Goal: Register for event/course: Sign up to attend an event or enroll in a course

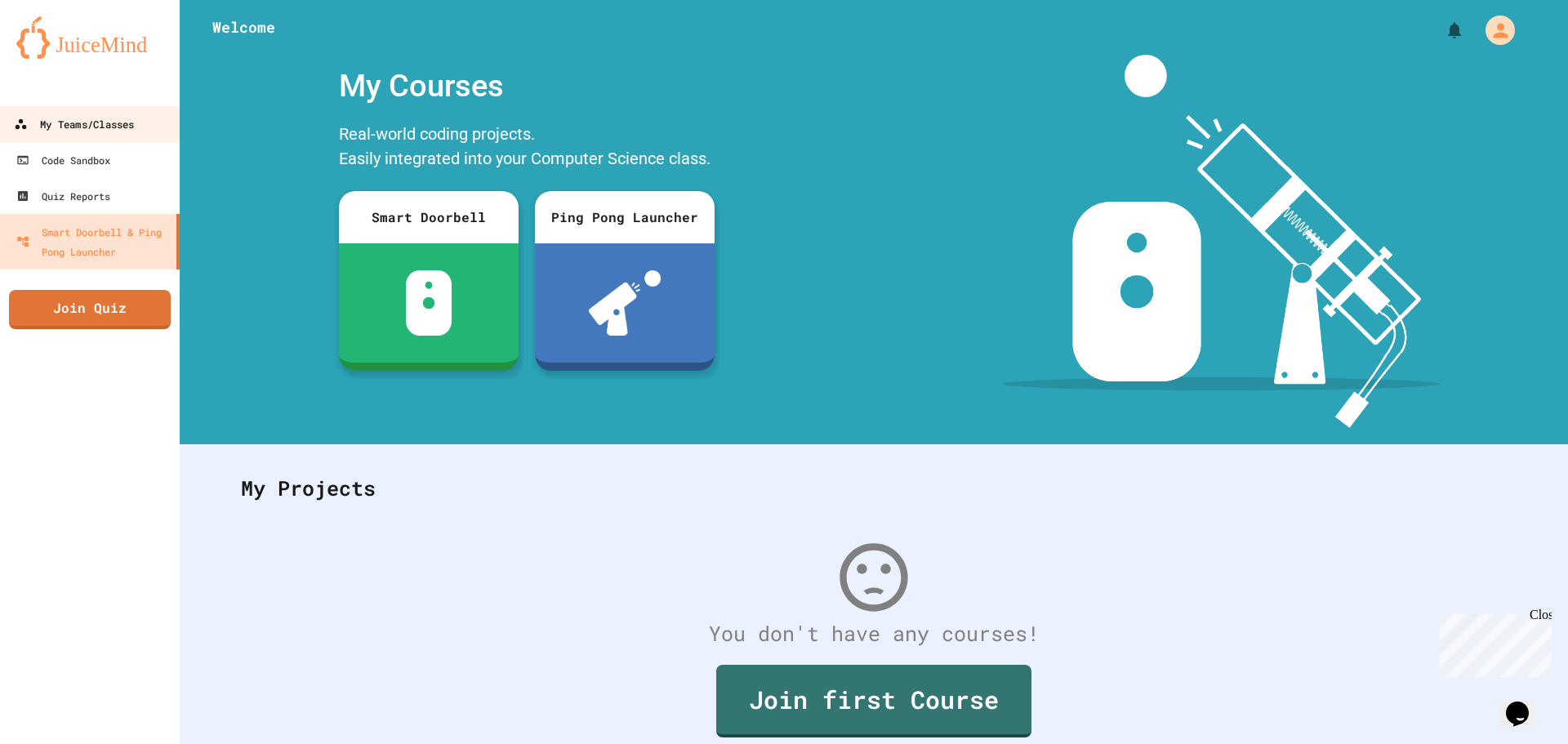
click at [120, 120] on div "My Teams/Classes" at bounding box center [74, 124] width 120 height 21
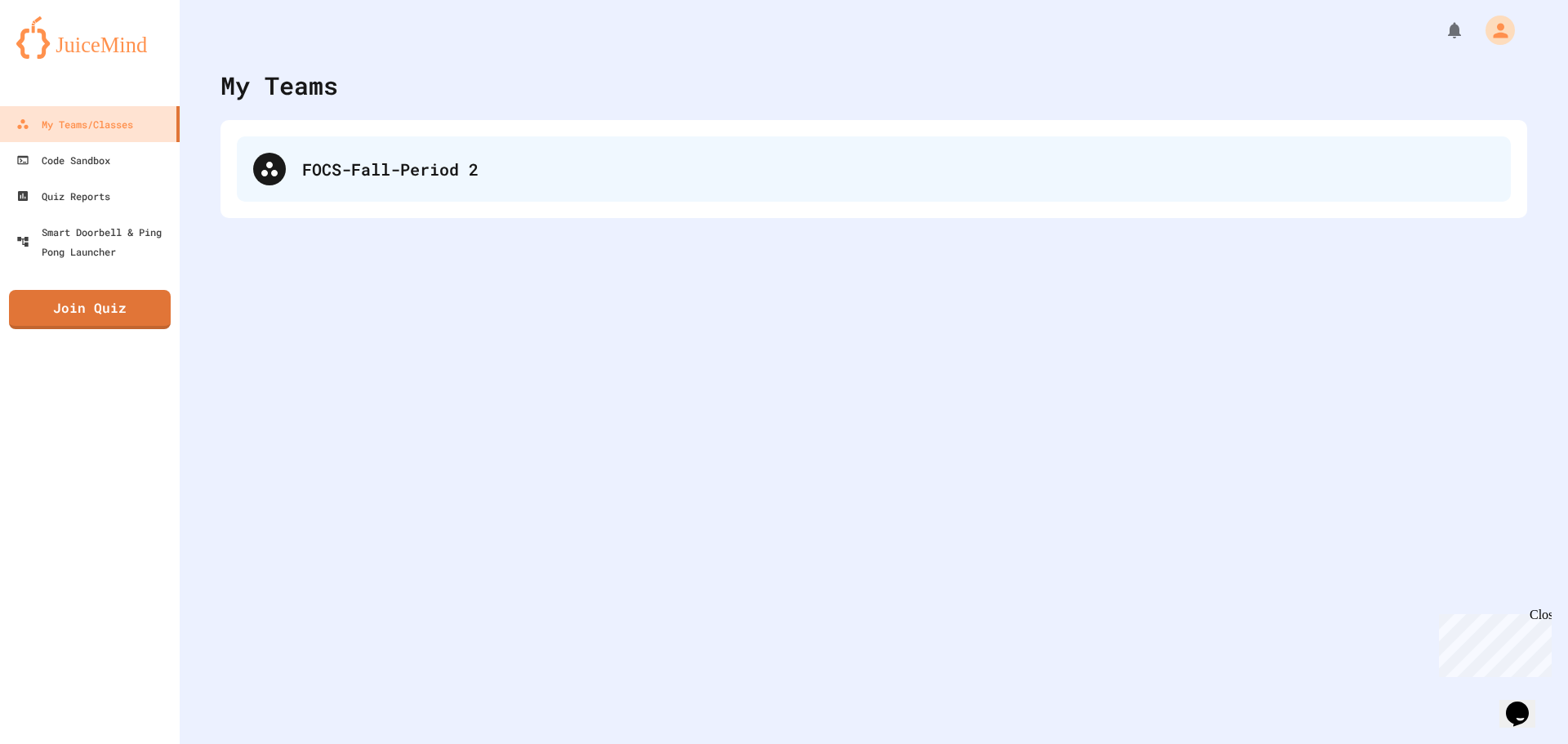
click at [378, 168] on div "FOCS-Fall-Period 2" at bounding box center [898, 169] width 1192 height 24
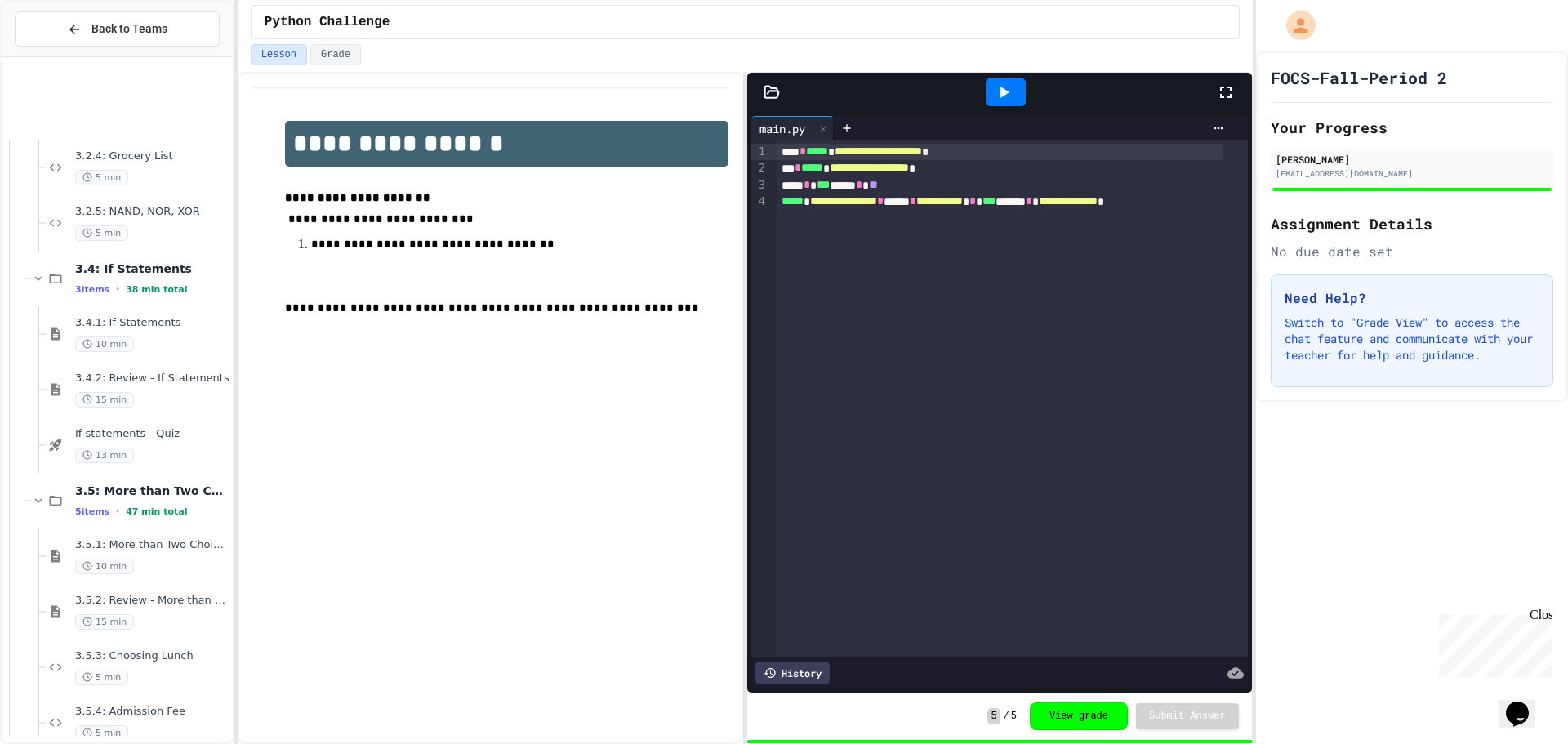
scroll to position [1069, 0]
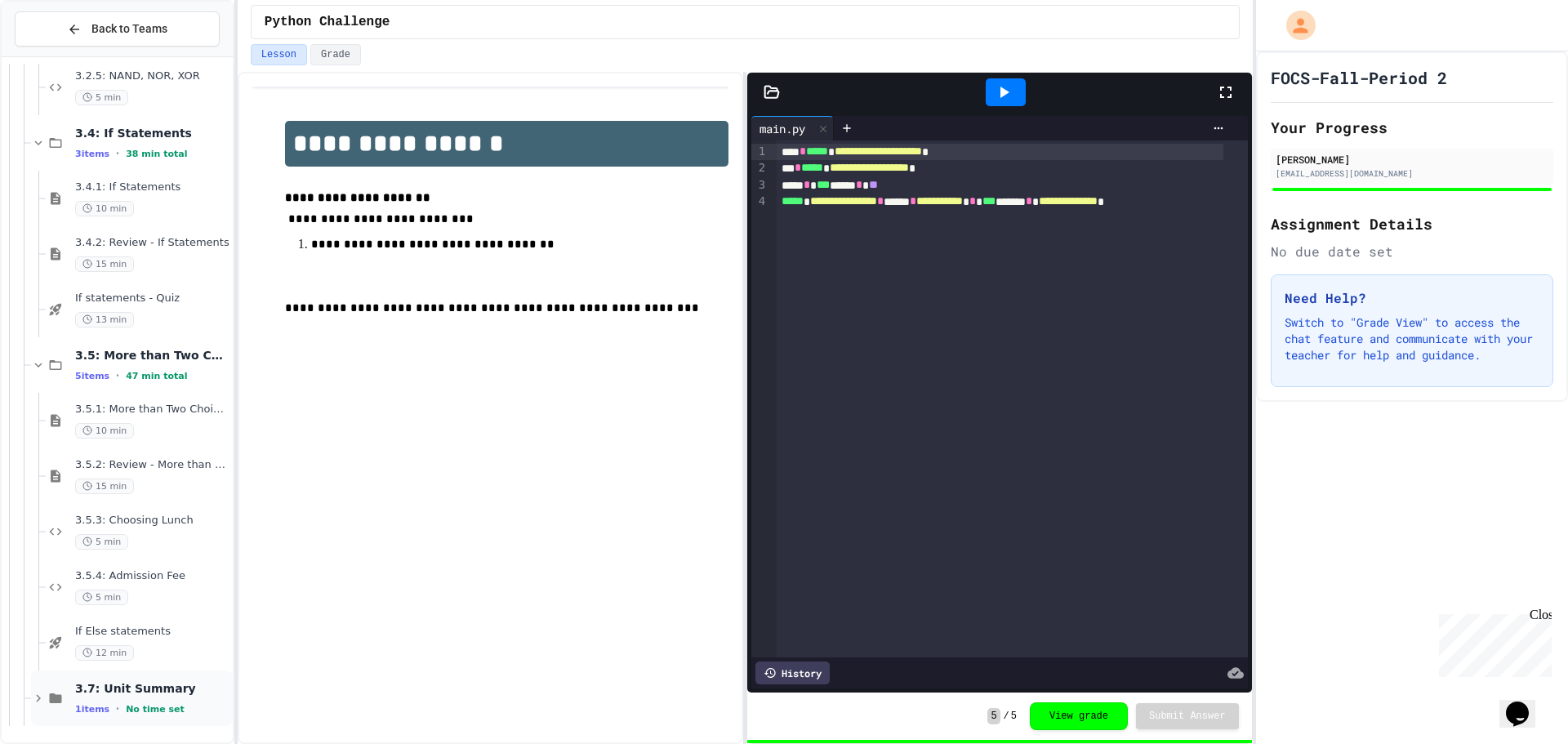
click at [185, 698] on div "3.7: Unit Summary 1 items • No time set" at bounding box center [152, 698] width 154 height 34
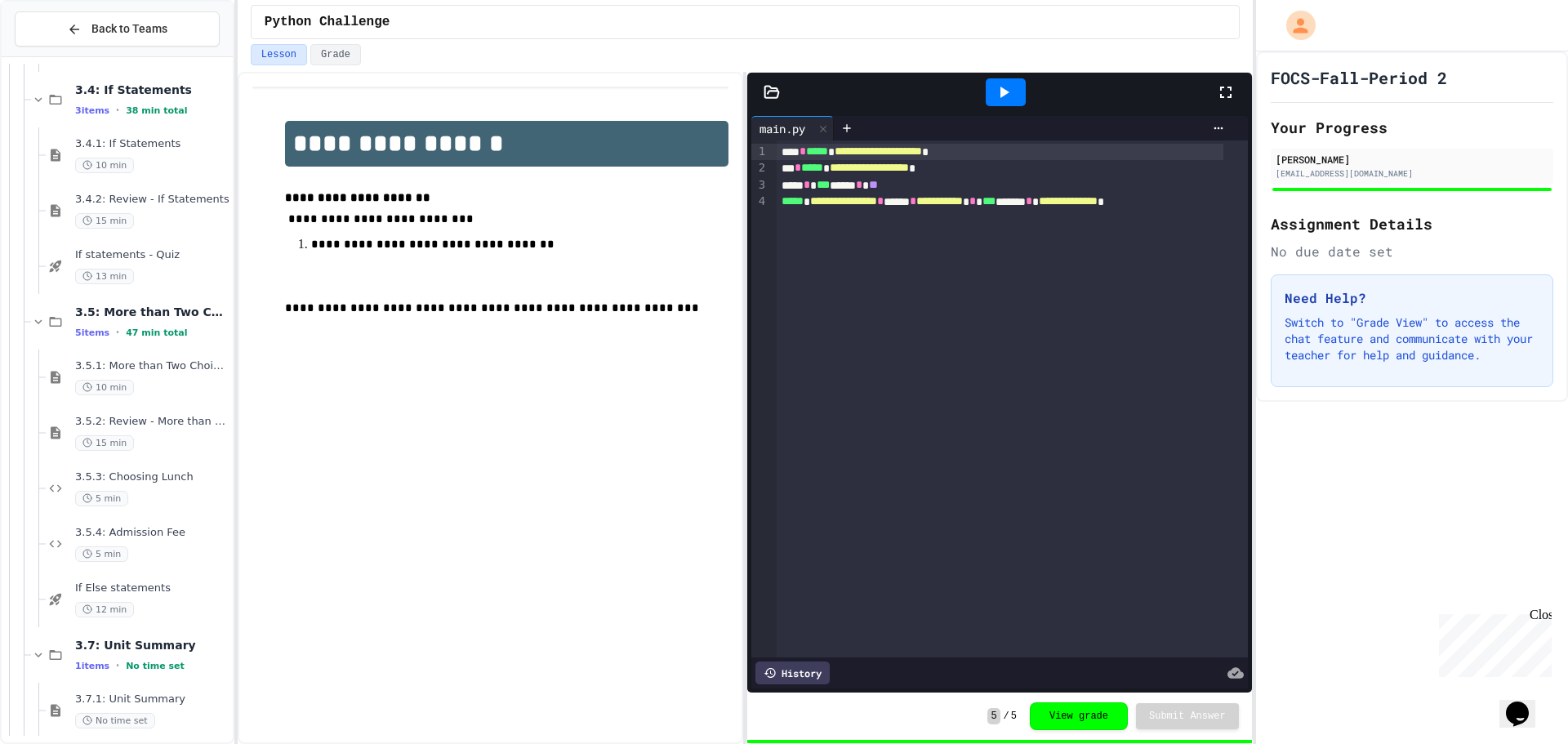
scroll to position [1125, 0]
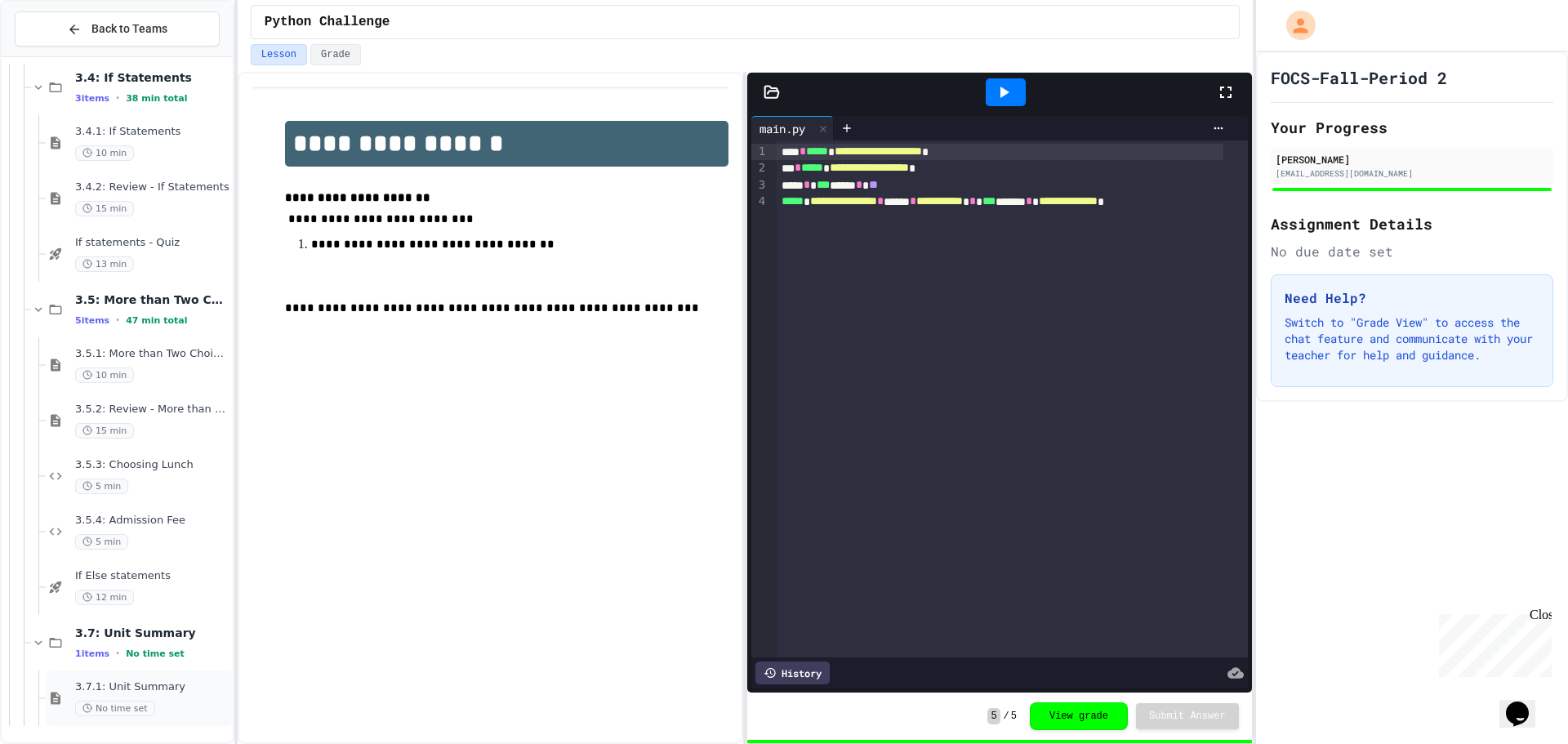
click at [195, 705] on div "No time set" at bounding box center [152, 708] width 154 height 15
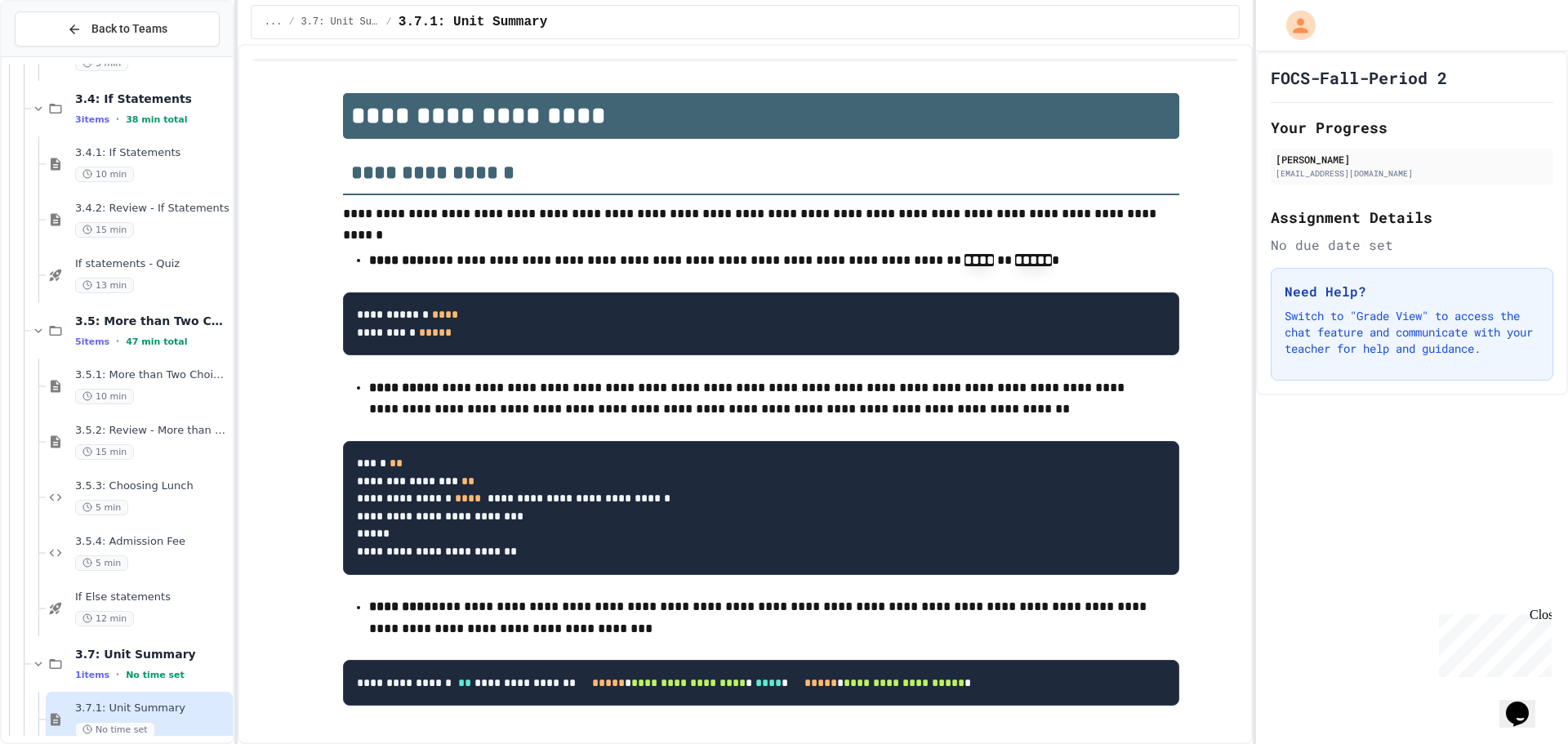
scroll to position [1125, 0]
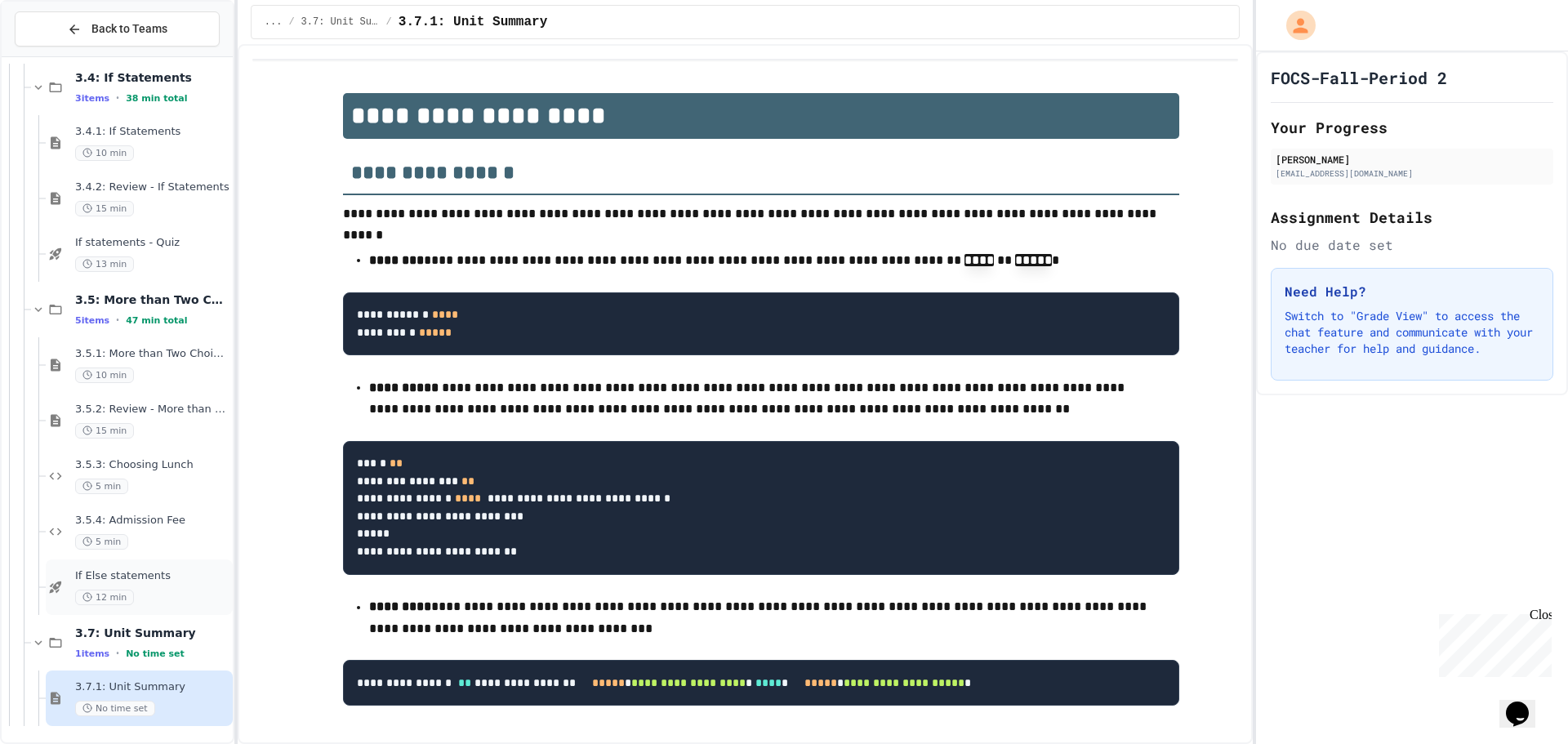
click at [186, 597] on div "12 min" at bounding box center [152, 597] width 154 height 15
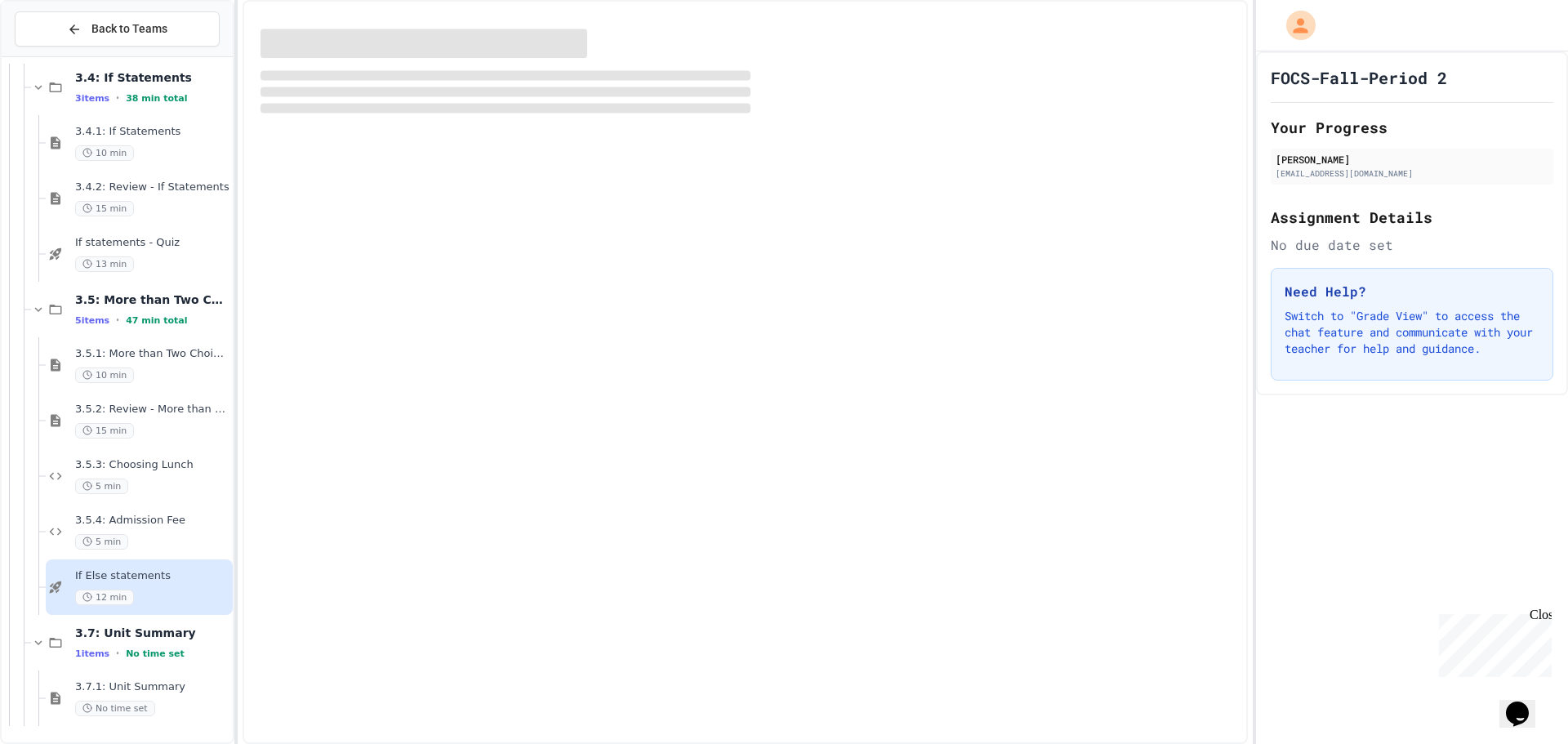
scroll to position [1105, 0]
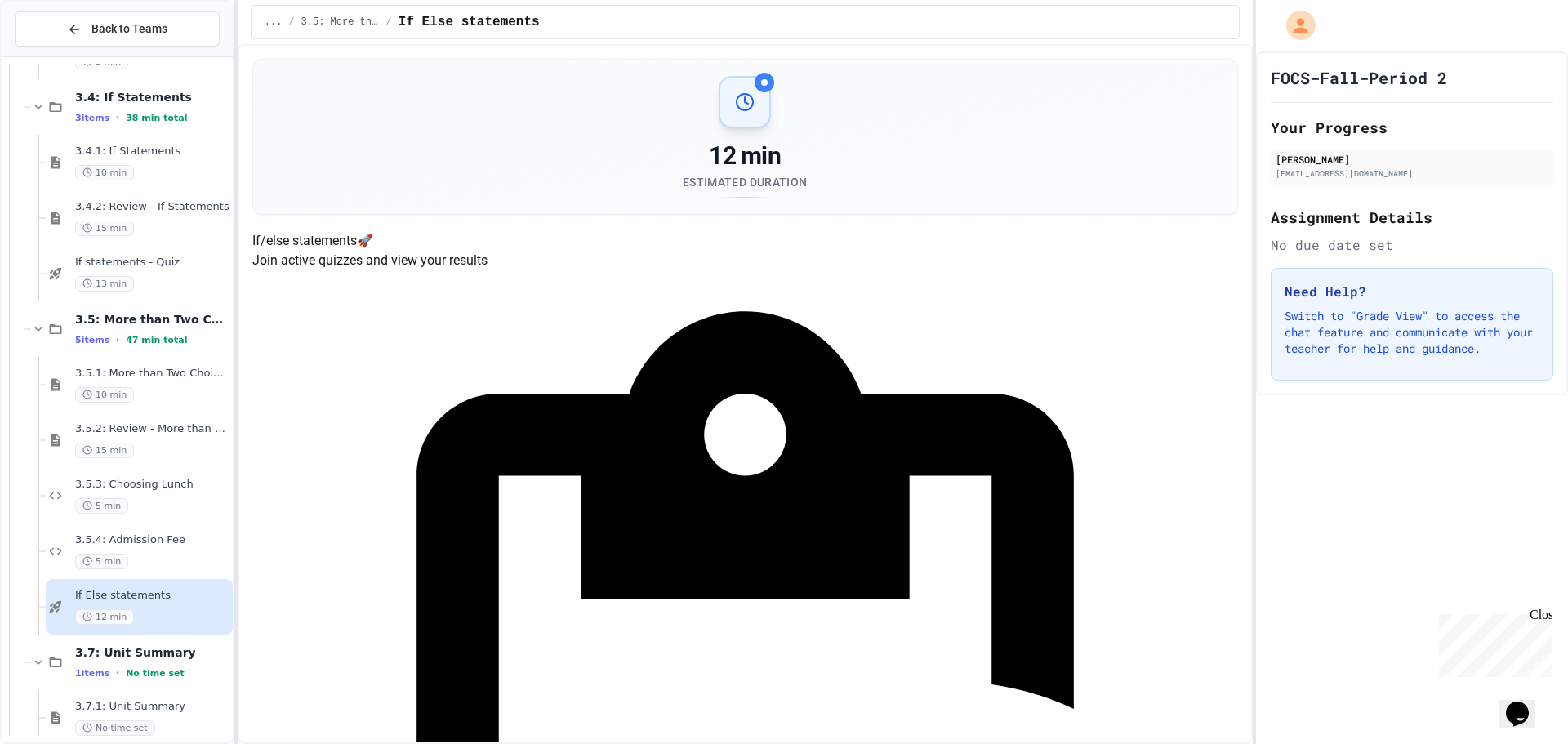
drag, startPoint x: 1015, startPoint y: 380, endPoint x: 1012, endPoint y: 390, distance: 10.4
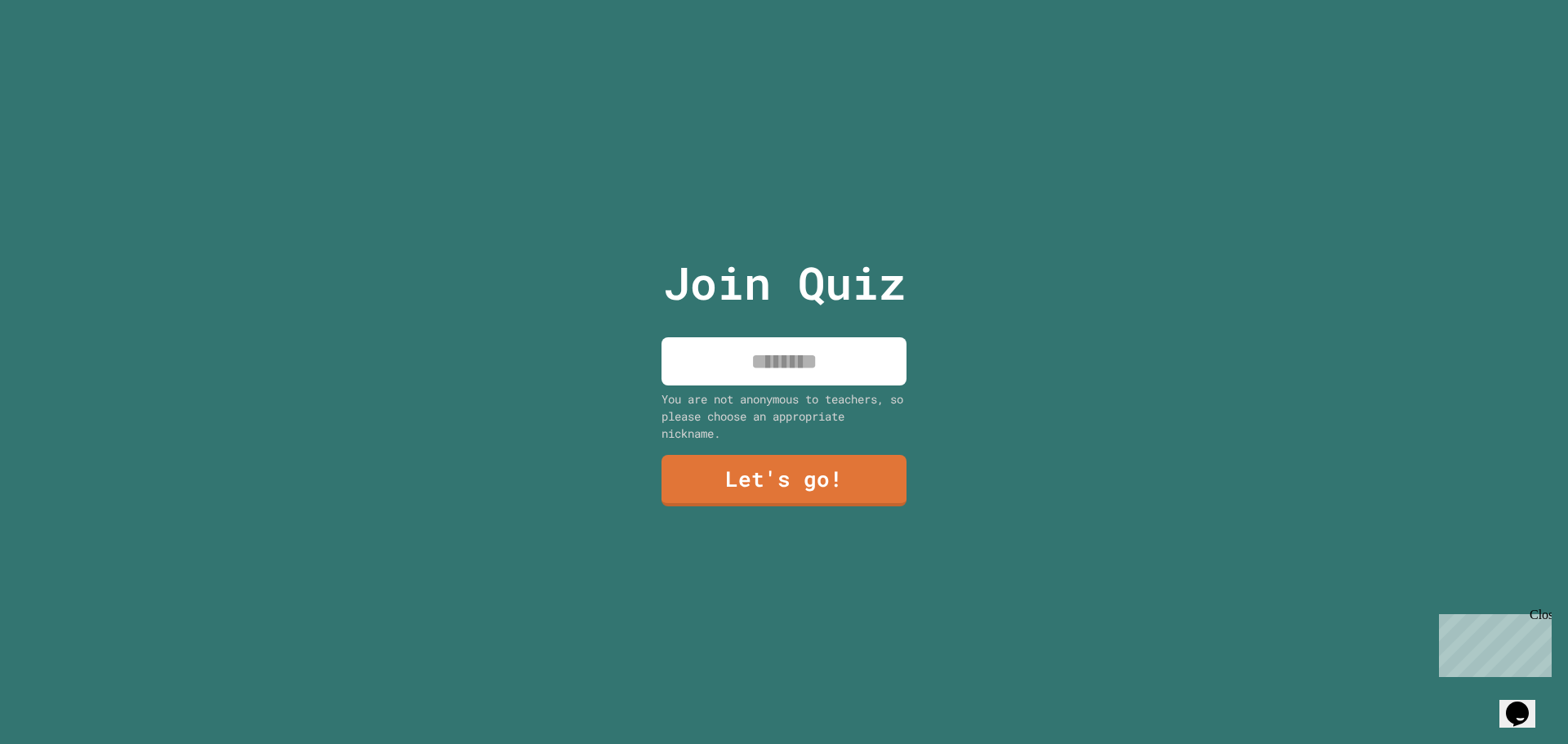
click at [832, 354] on input at bounding box center [783, 362] width 245 height 48
type input "*****"
click at [805, 474] on link "Let's go!" at bounding box center [783, 479] width 240 height 54
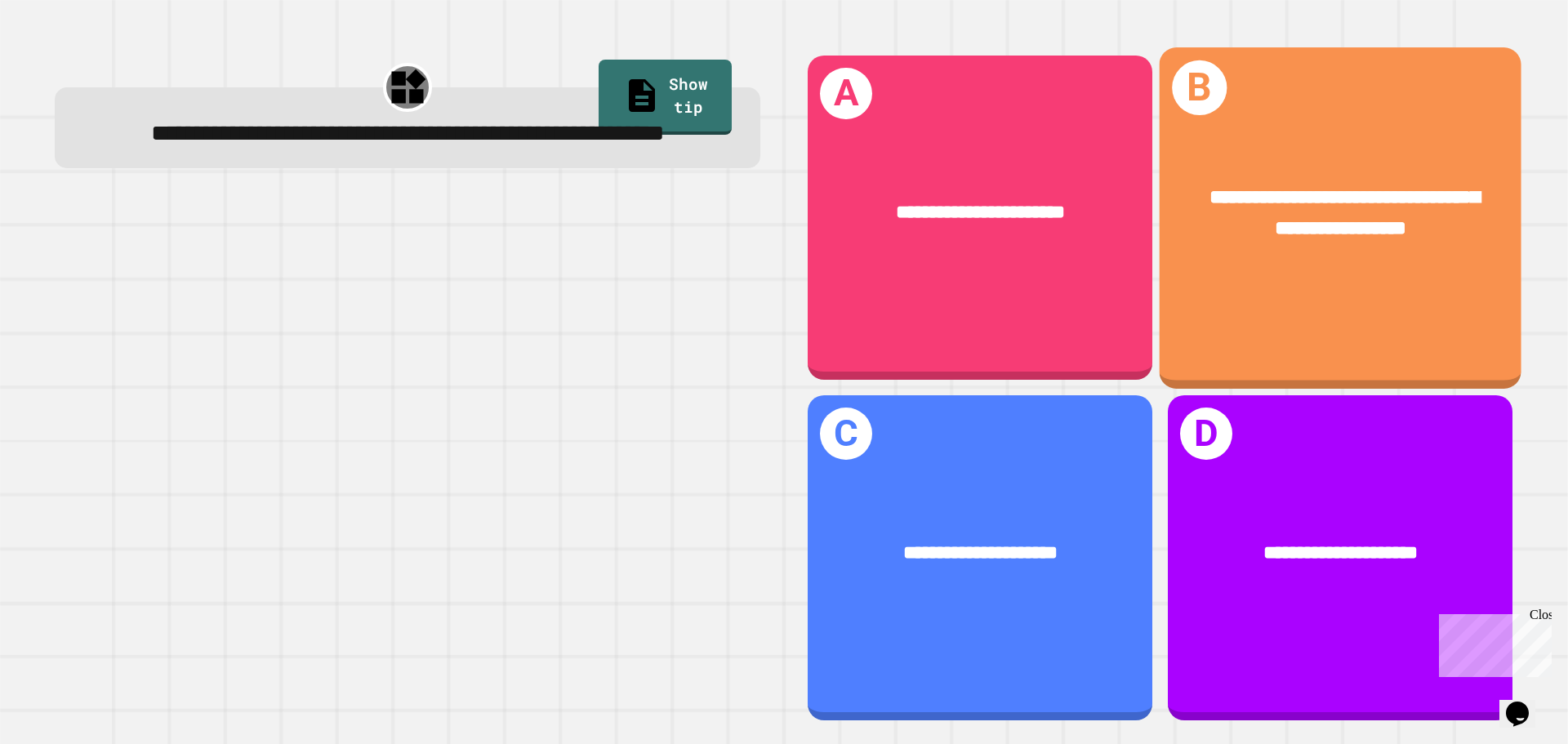
click at [1335, 296] on div "**********" at bounding box center [1339, 218] width 362 height 341
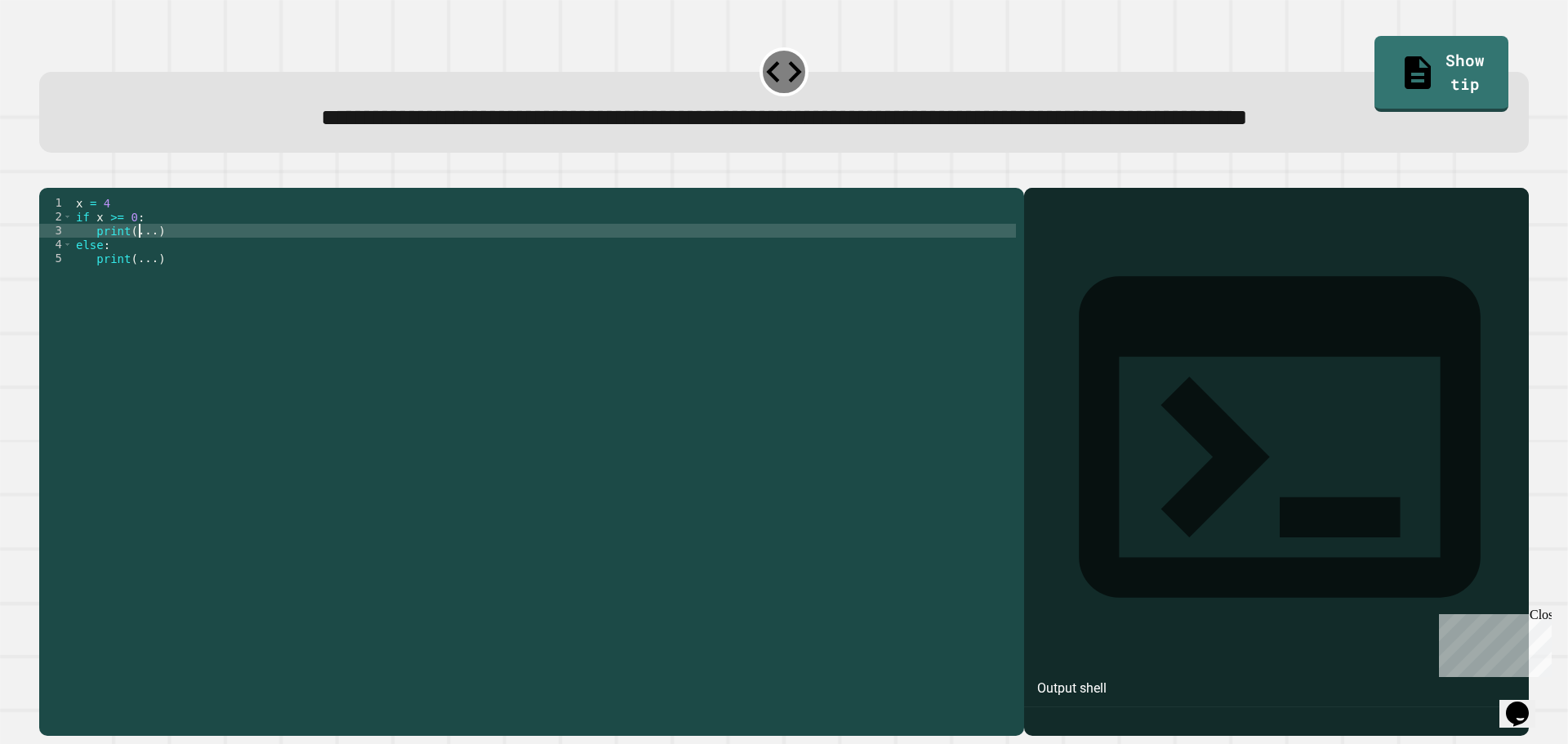
click at [140, 290] on div "x = 4 if x >= 0 : print ( ... ) else : print ( ... )" at bounding box center [544, 425] width 943 height 459
click at [134, 293] on div "x = 4 if x >= 0 : print ( ... ) else : print ( ... )" at bounding box center [544, 411] width 943 height 431
click at [138, 324] on div "x = 4 if x >= 0 : print ( 'Positive' ) else : print ( ... )" at bounding box center [544, 425] width 943 height 459
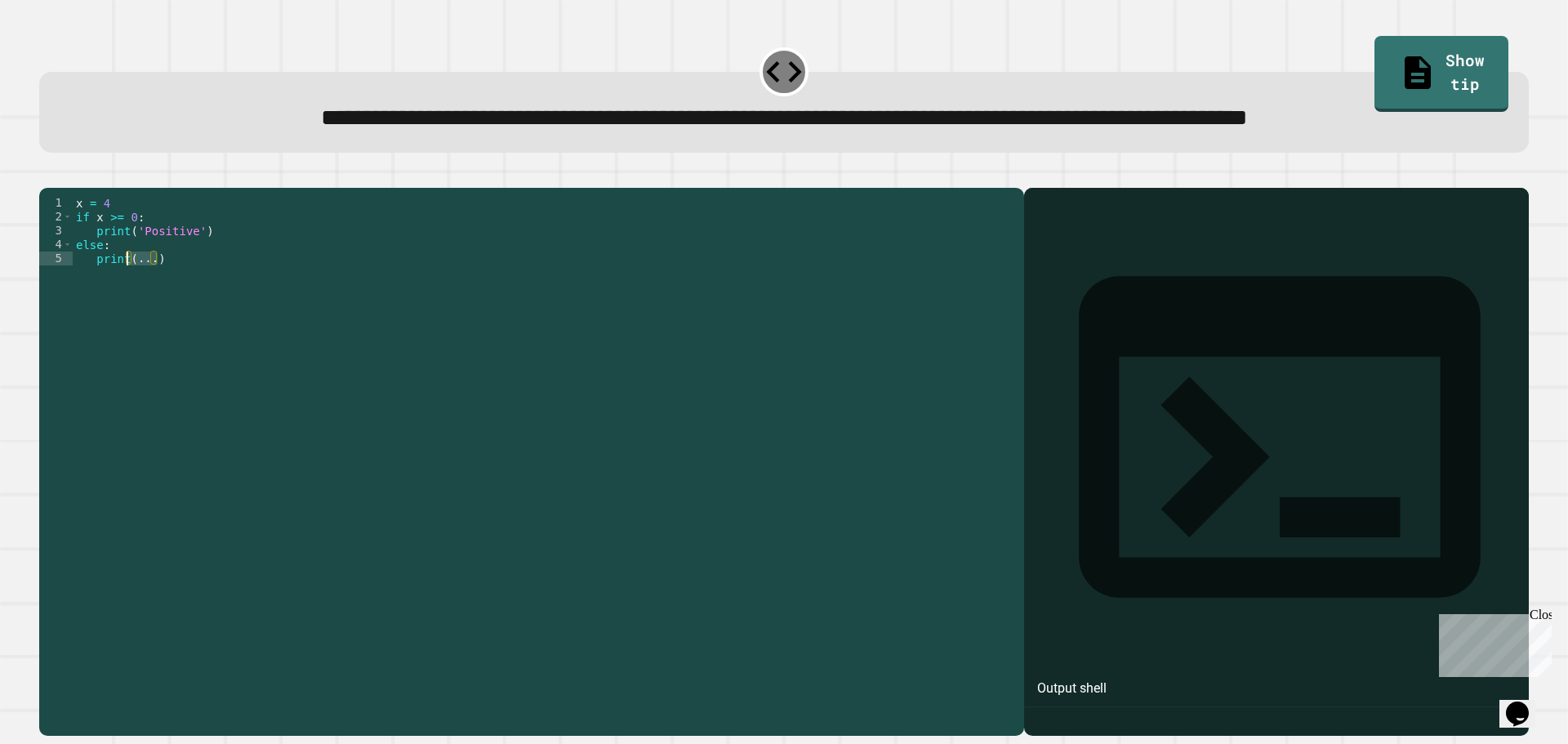
click at [138, 324] on div "x = 4 if x >= 0 : print ( 'Positive' ) else : print ( ... )" at bounding box center [544, 425] width 943 height 459
click at [138, 324] on div "x = 4 if x >= 0 : print ( 'Positive' ) else : print ( ... )" at bounding box center [544, 411] width 943 height 431
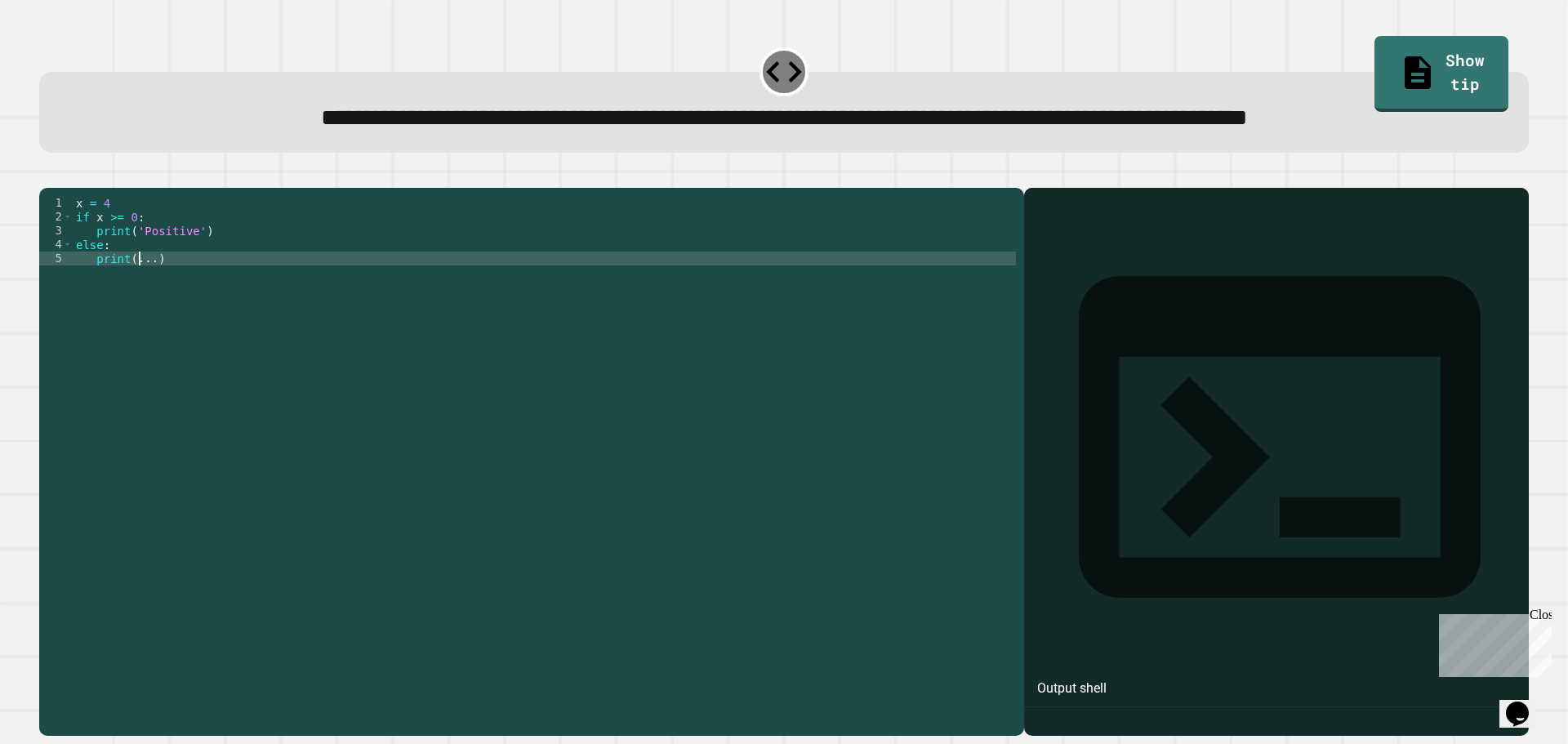
click at [138, 324] on div "x = 4 if x >= 0 : print ( 'Positive' ) else : print ( ... )" at bounding box center [544, 425] width 943 height 459
click at [273, 374] on div "x = 4 if x >= 0 : print ( 'Positive' ) else : print ( 'Negitive' )" at bounding box center [544, 425] width 943 height 459
type textarea "**********"
click at [48, 175] on icon "button" at bounding box center [48, 175] width 0 height 0
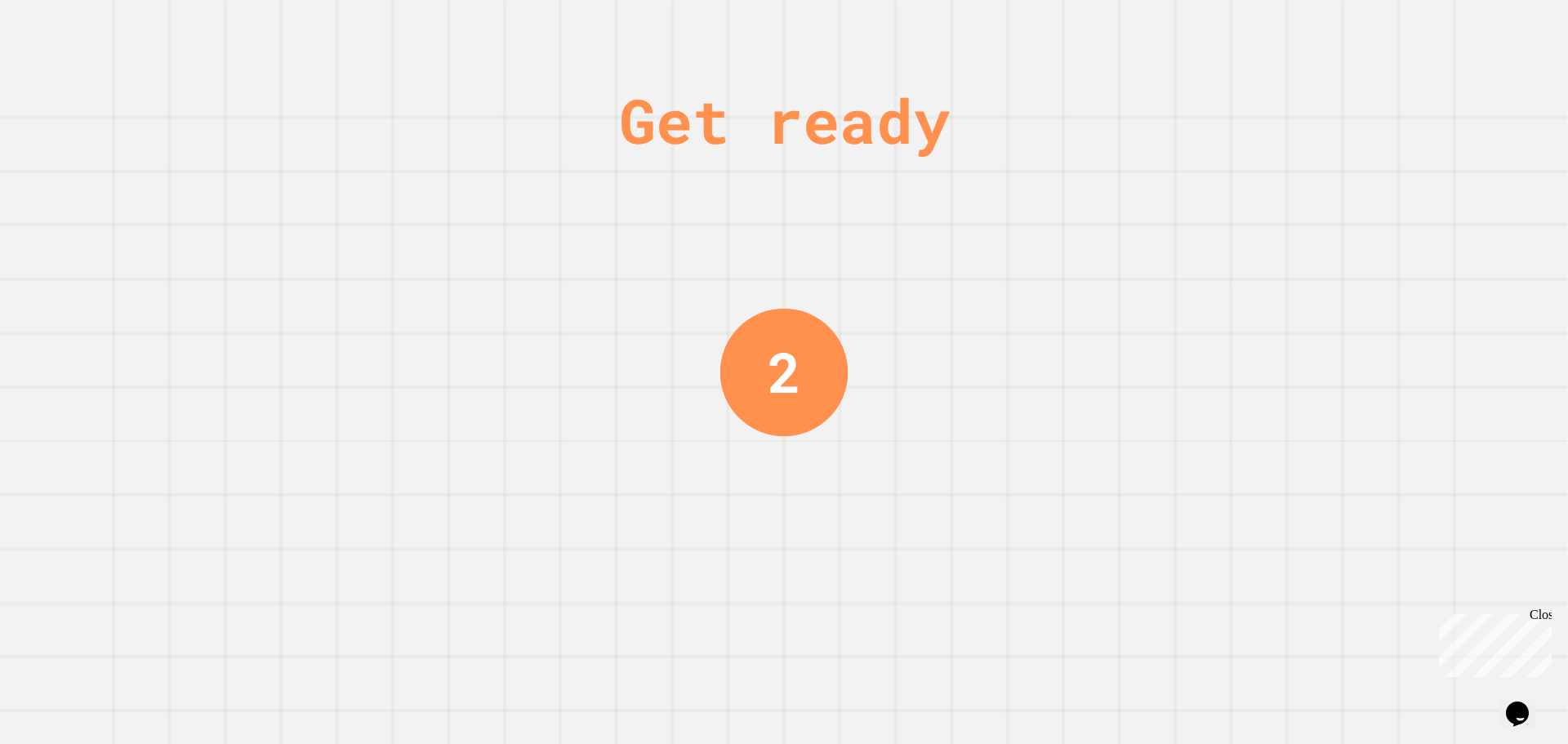
click at [518, 152] on div "Get ready 2" at bounding box center [784, 372] width 1568 height 744
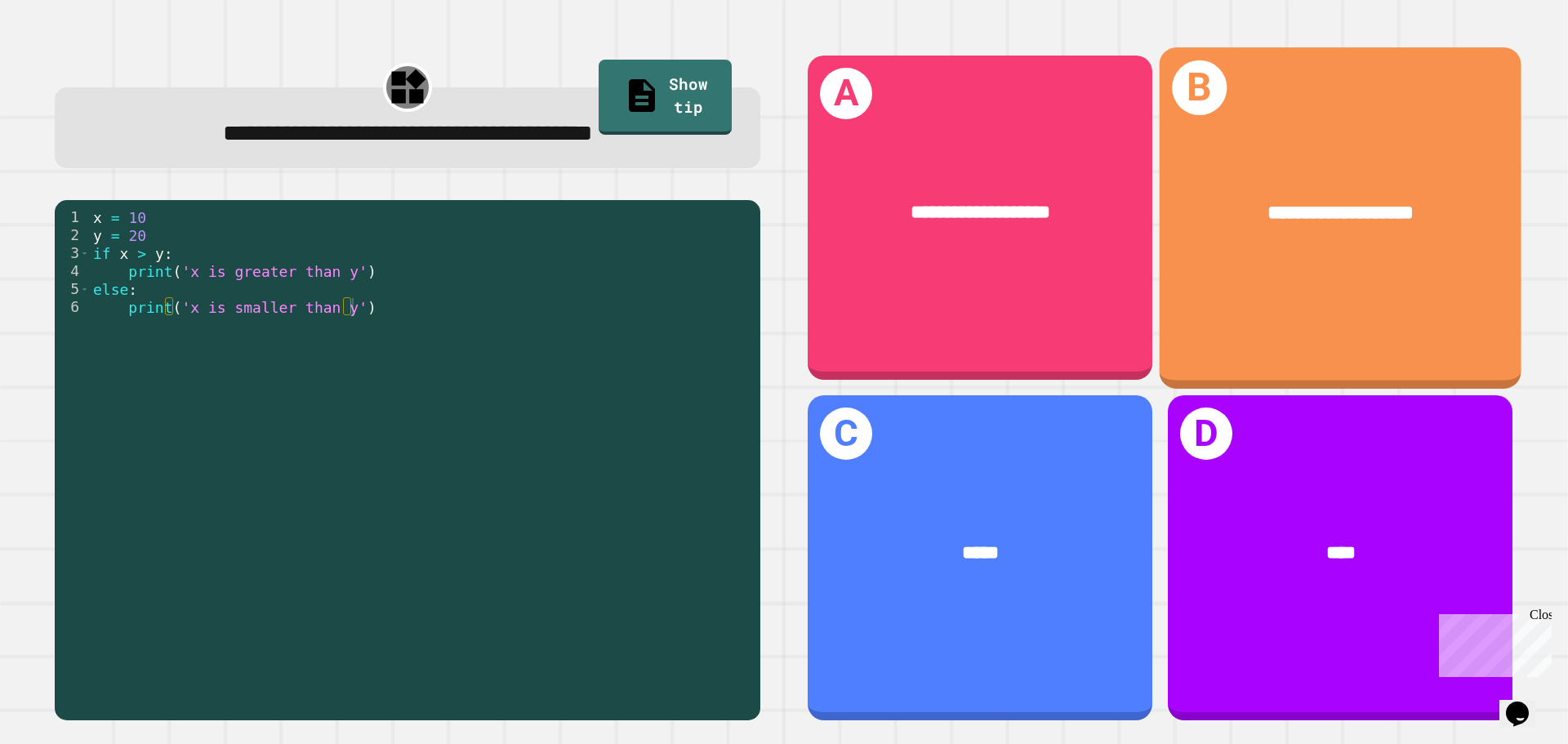
click at [1212, 224] on div "**********" at bounding box center [1339, 214] width 362 height 109
click at [1423, 276] on div "**********" at bounding box center [1339, 218] width 362 height 341
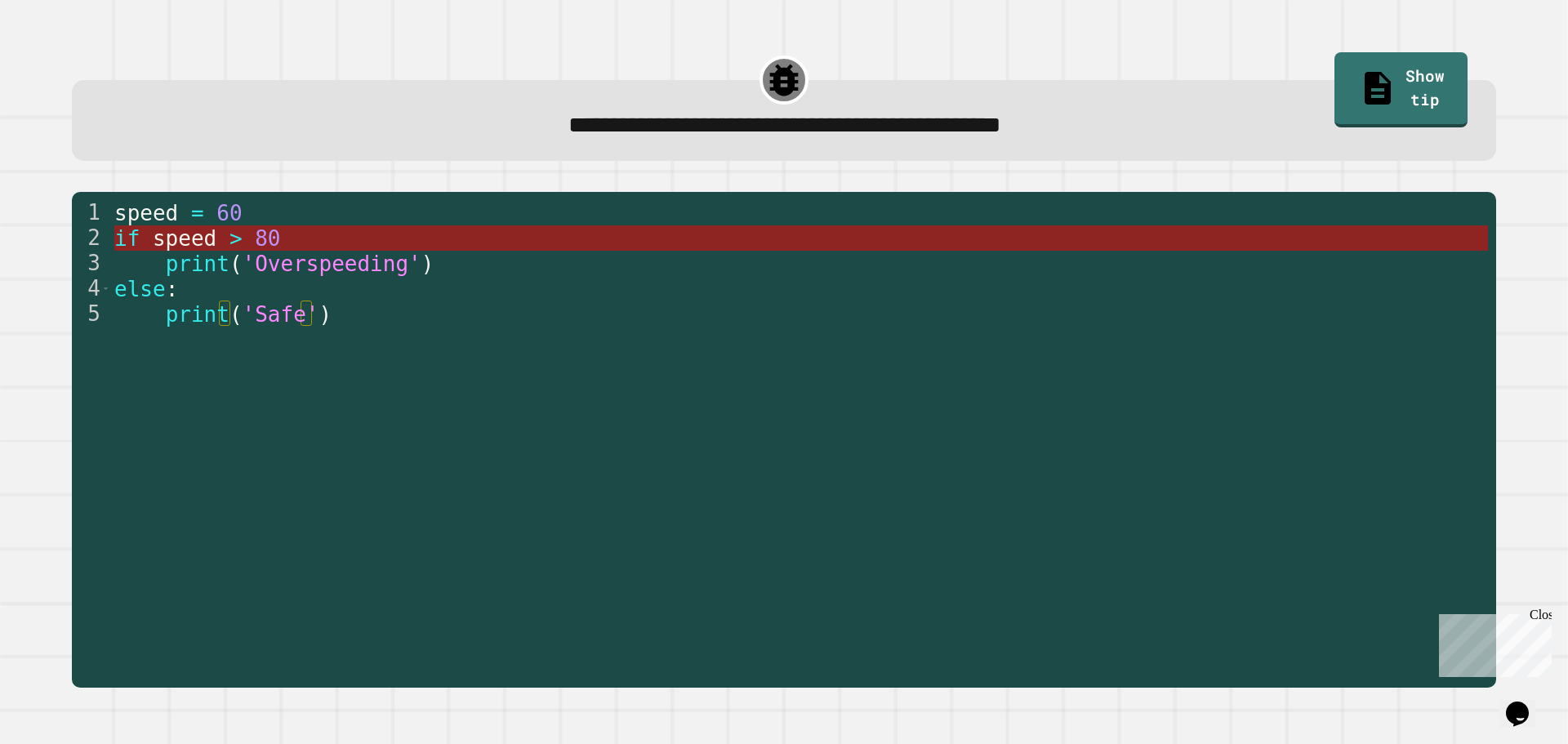
click at [255, 241] on span "80" at bounding box center [267, 238] width 25 height 24
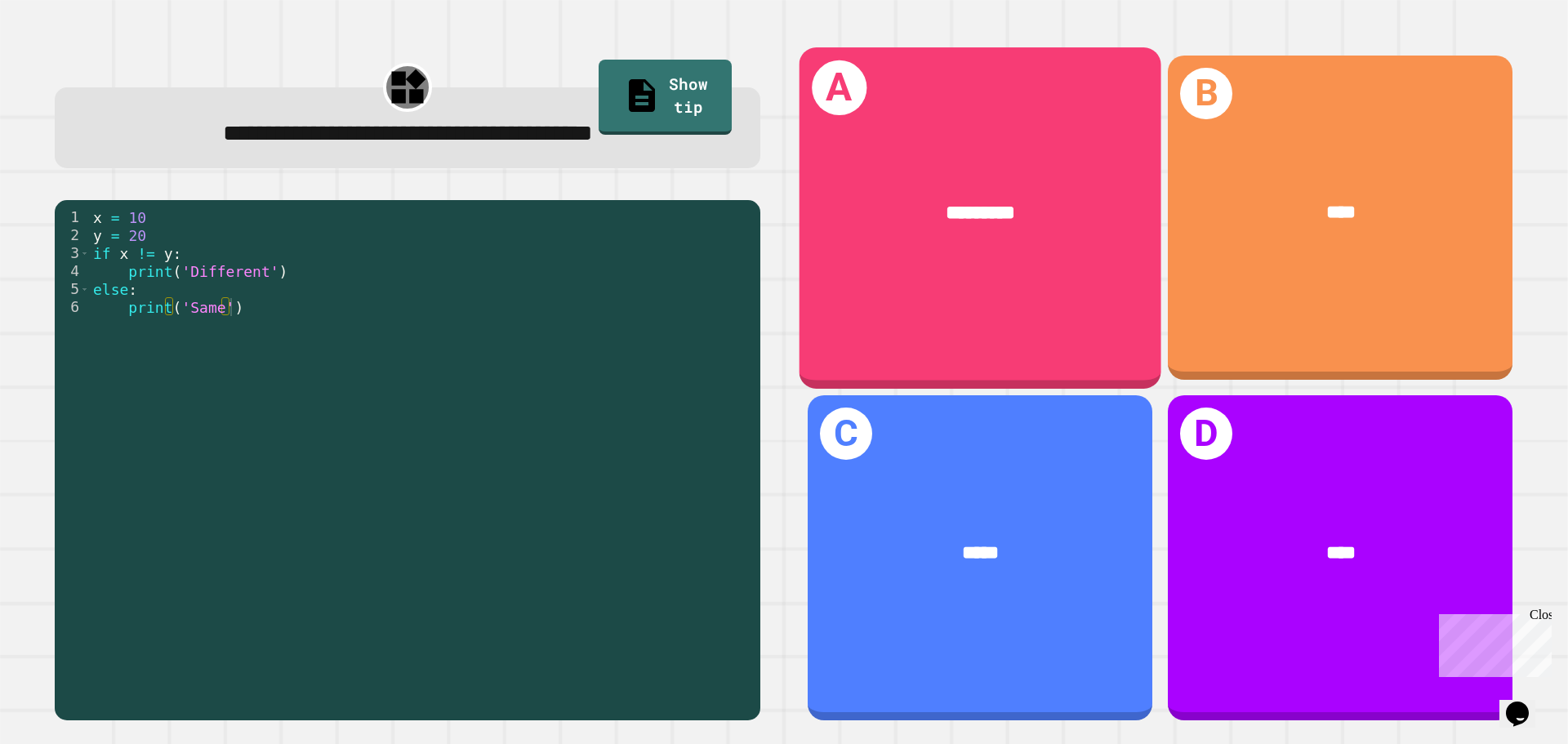
click at [1025, 163] on div "*********" at bounding box center [980, 214] width 362 height 109
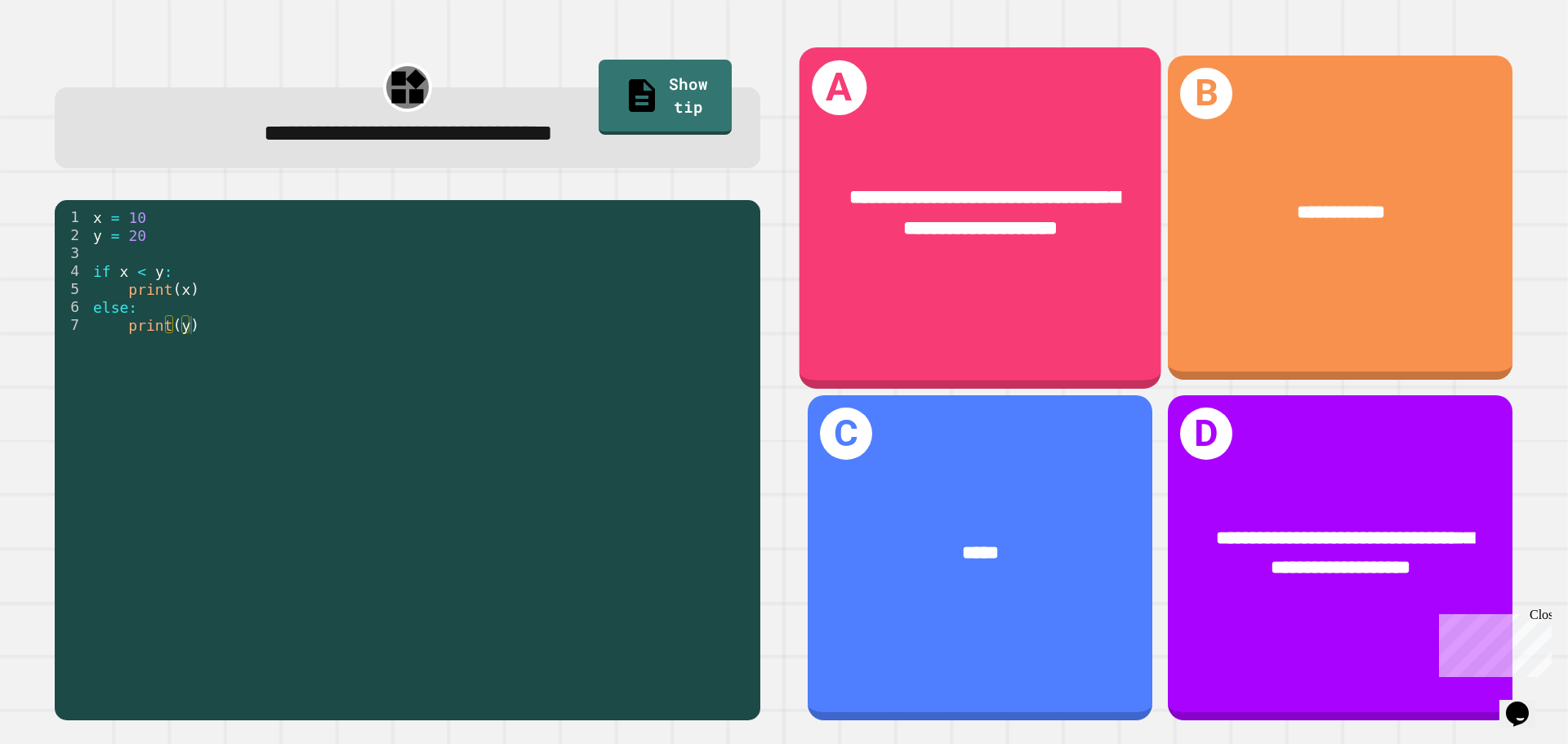
click at [1038, 221] on div "**********" at bounding box center [980, 214] width 282 height 61
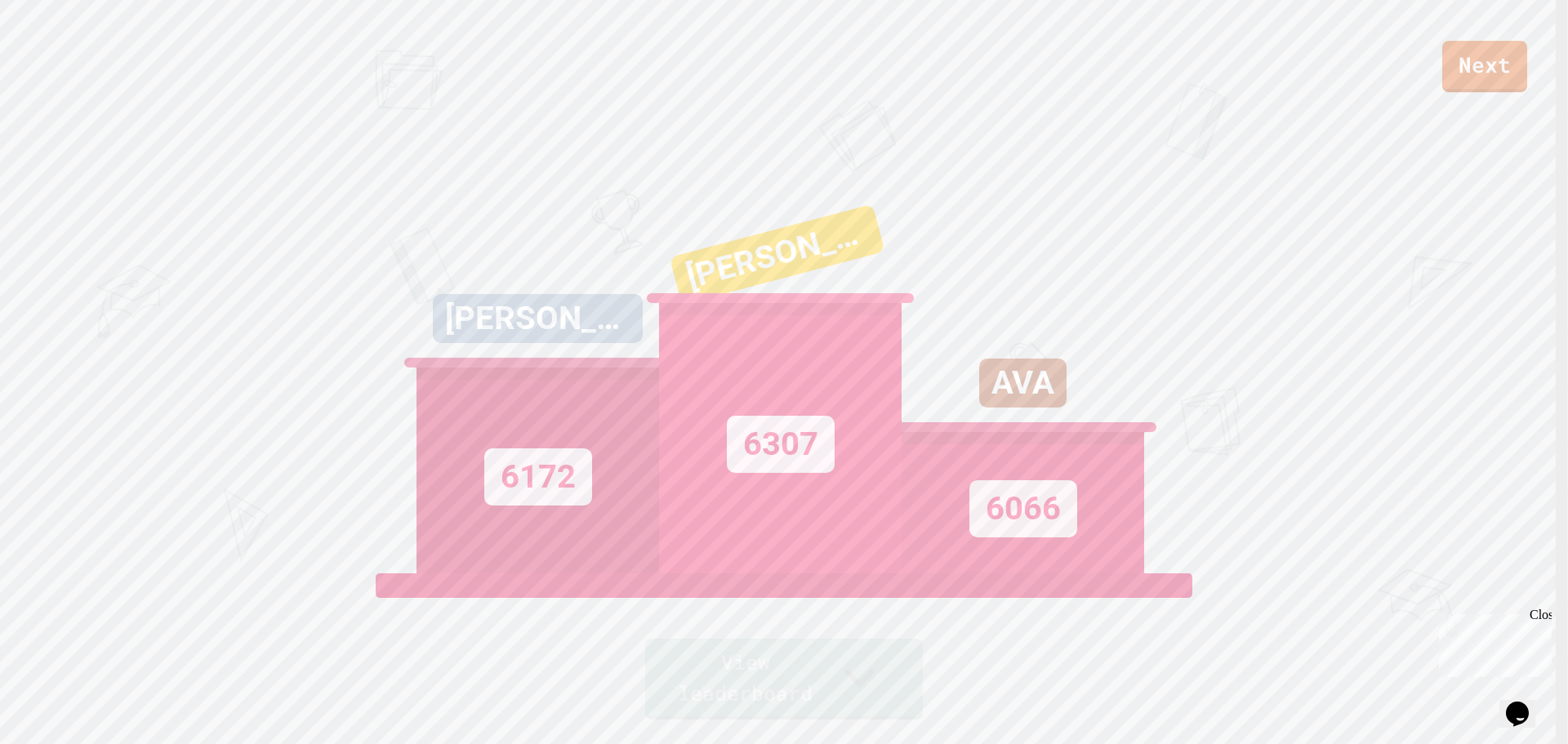
drag, startPoint x: 722, startPoint y: 382, endPoint x: 707, endPoint y: 436, distance: 56.0
click at [715, 398] on div "6307" at bounding box center [780, 438] width 242 height 270
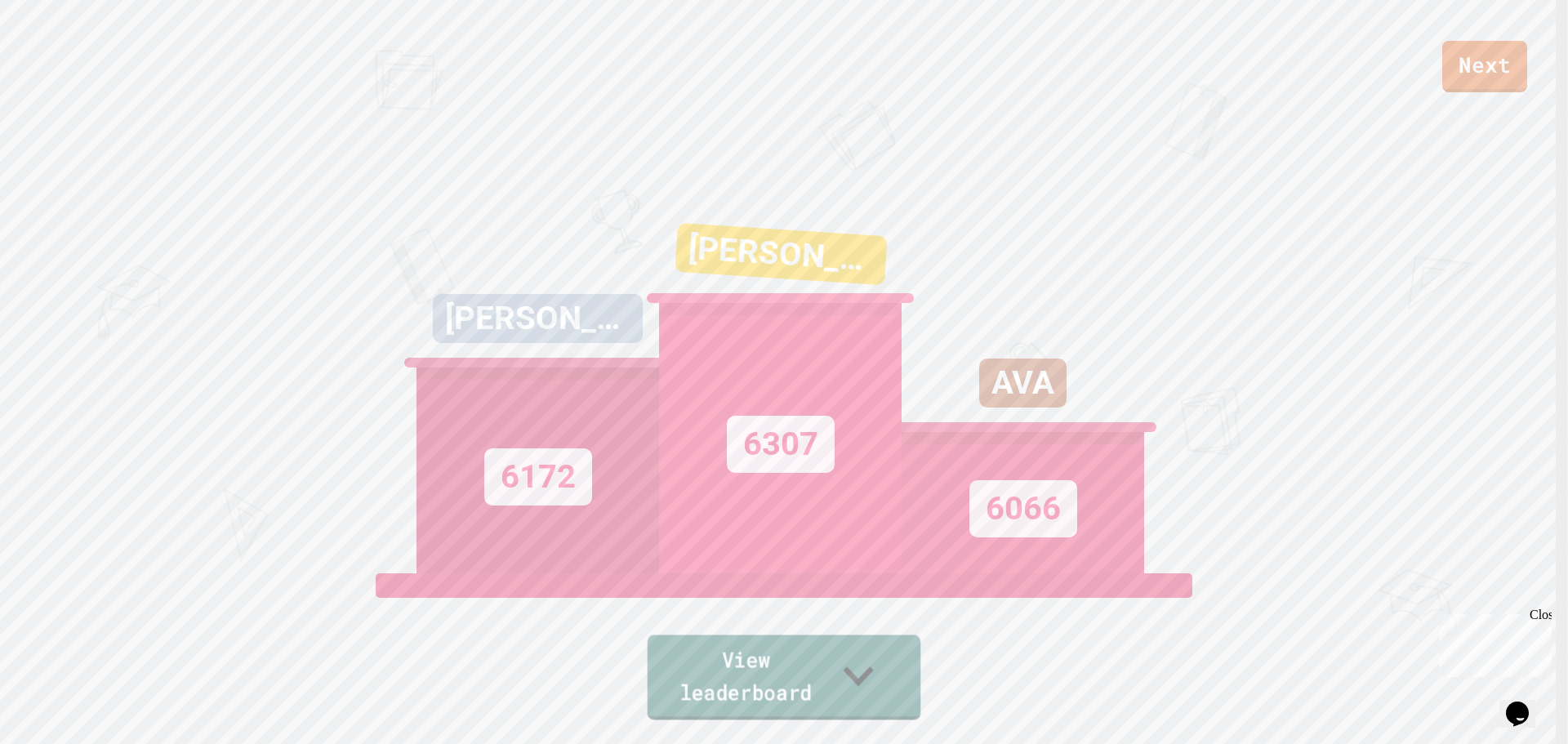
click at [814, 687] on link "View leaderboard" at bounding box center [784, 677] width 274 height 85
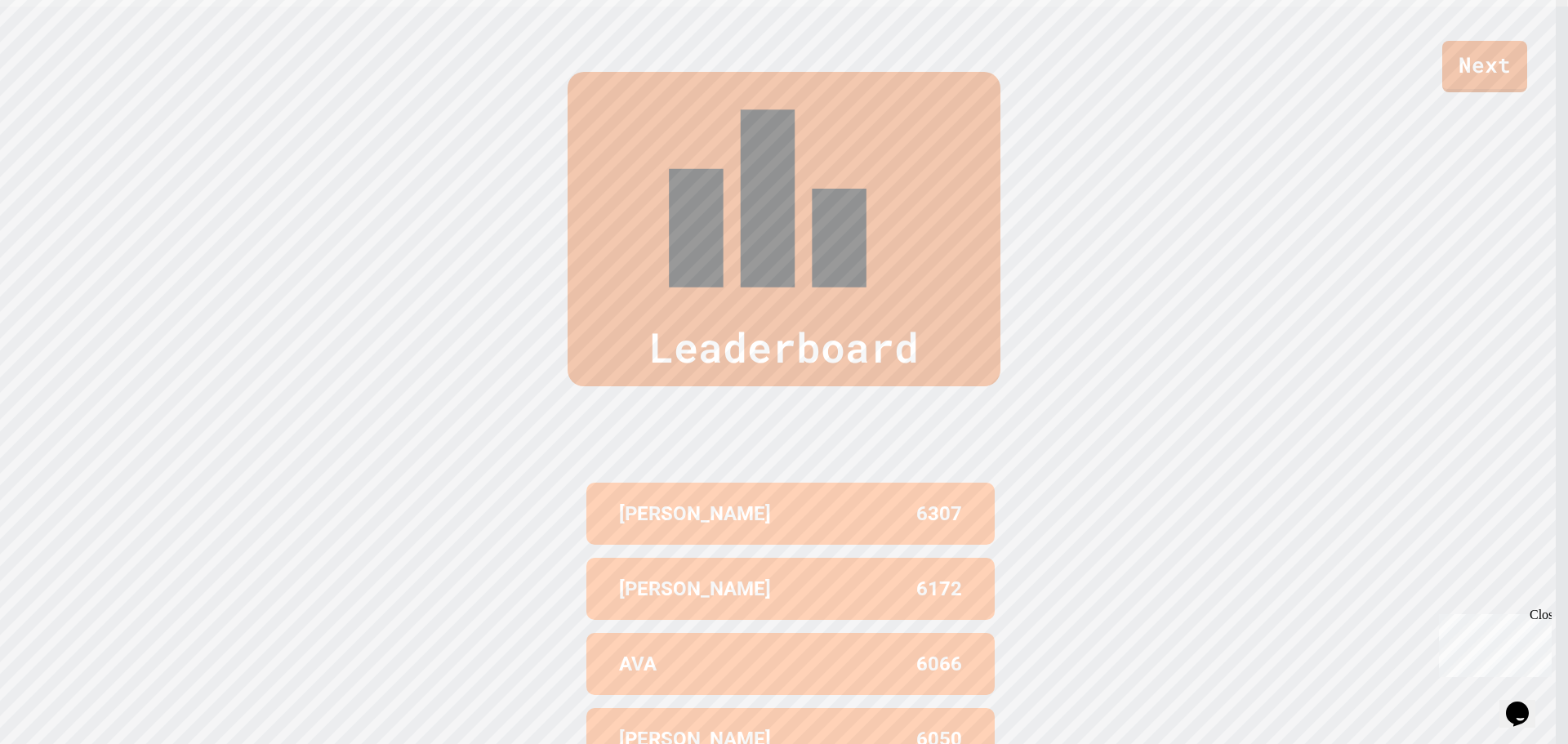
scroll to position [739, 0]
click at [1490, 65] on link "Next" at bounding box center [1485, 65] width 83 height 54
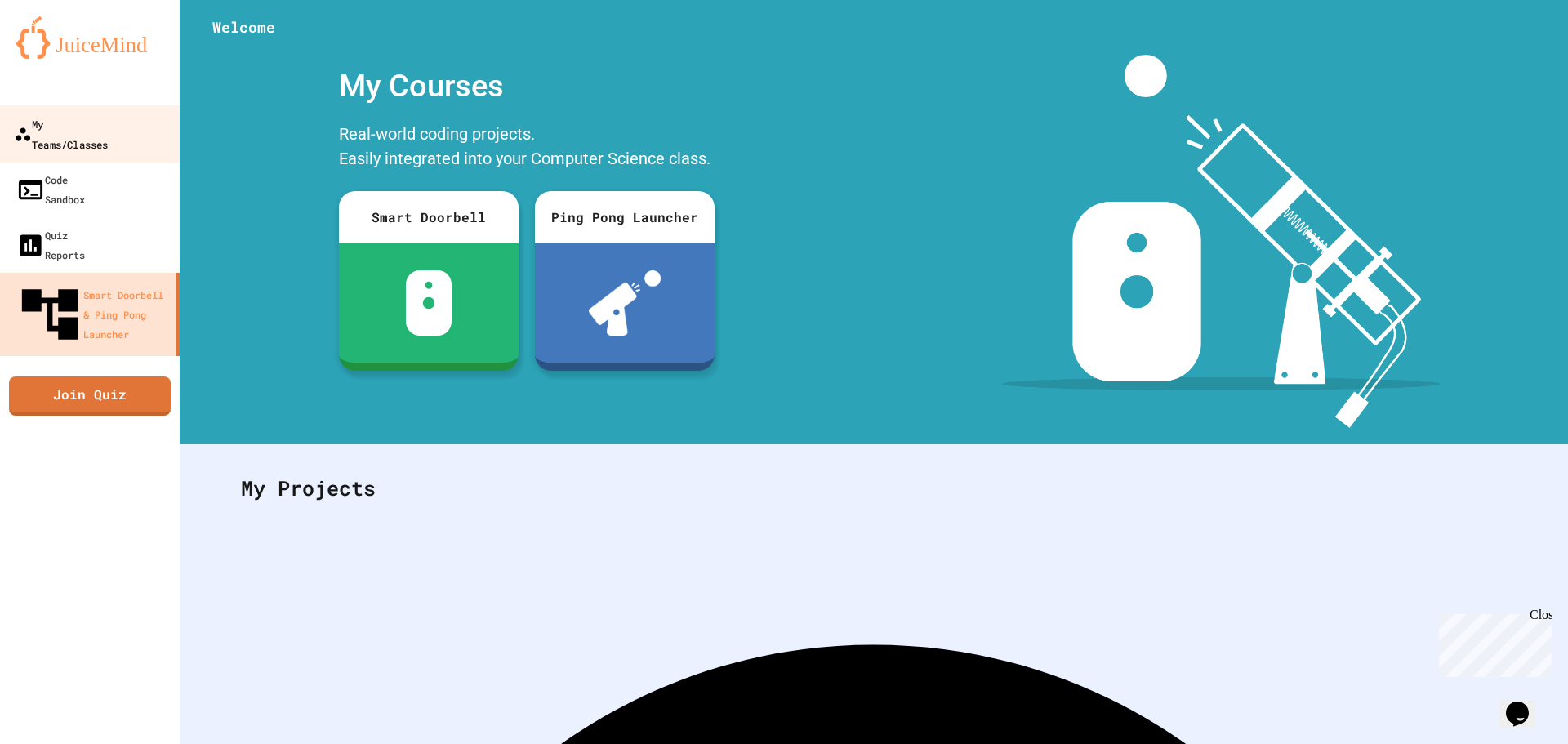
click at [74, 130] on div "My Teams/Classes" at bounding box center [60, 134] width 94 height 40
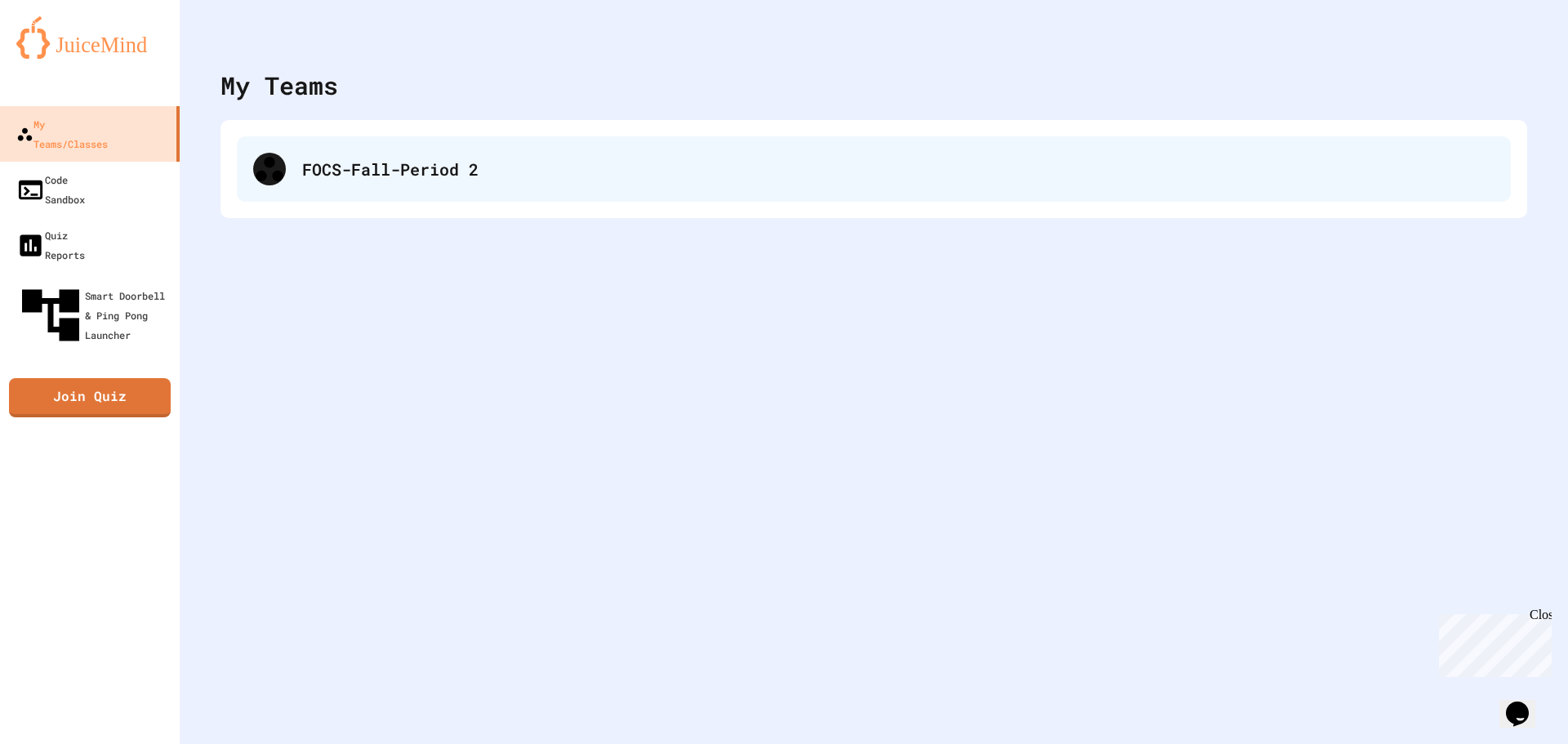
click at [286, 171] on div "FOCS-Fall-Period 2" at bounding box center [874, 169] width 1274 height 66
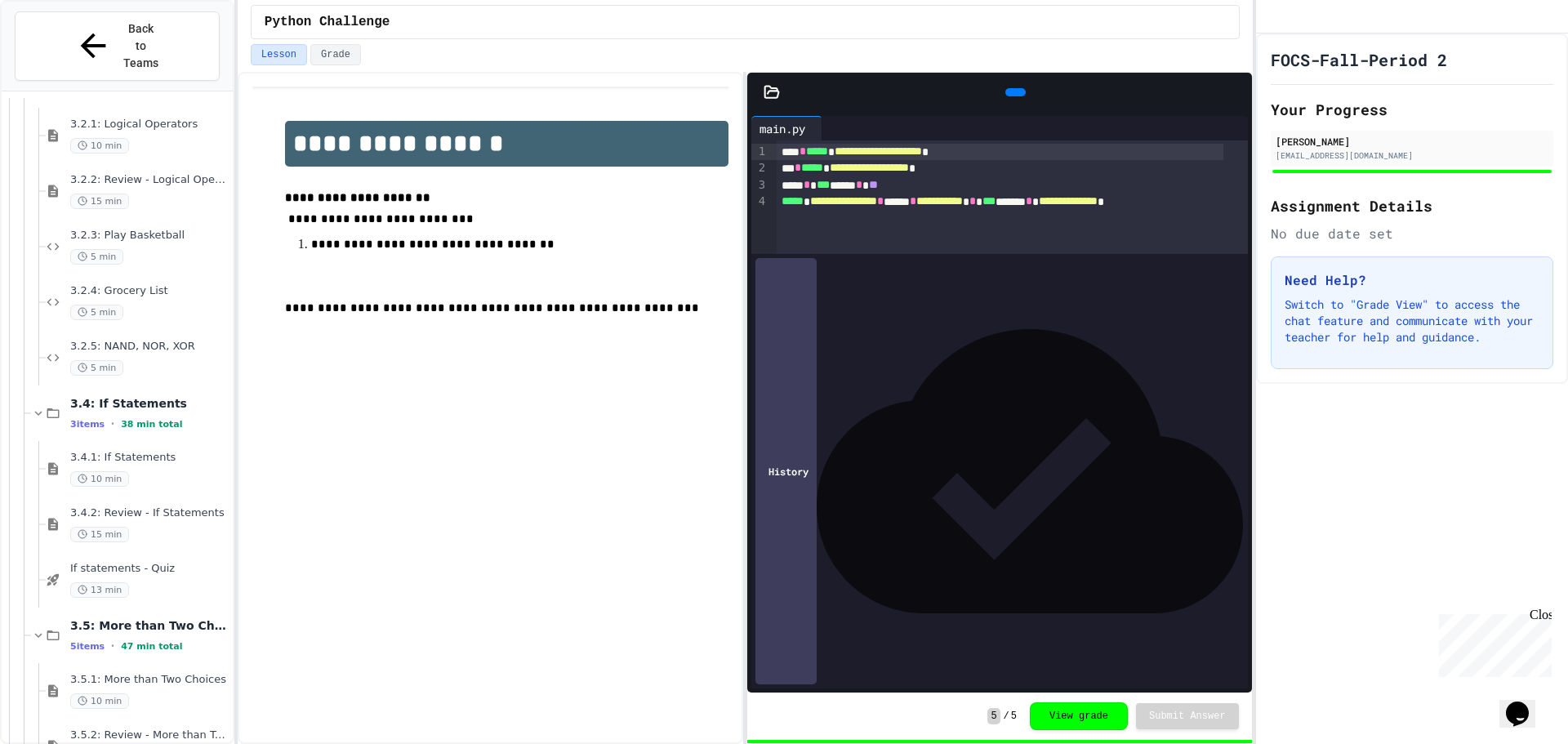
scroll to position [1125, 0]
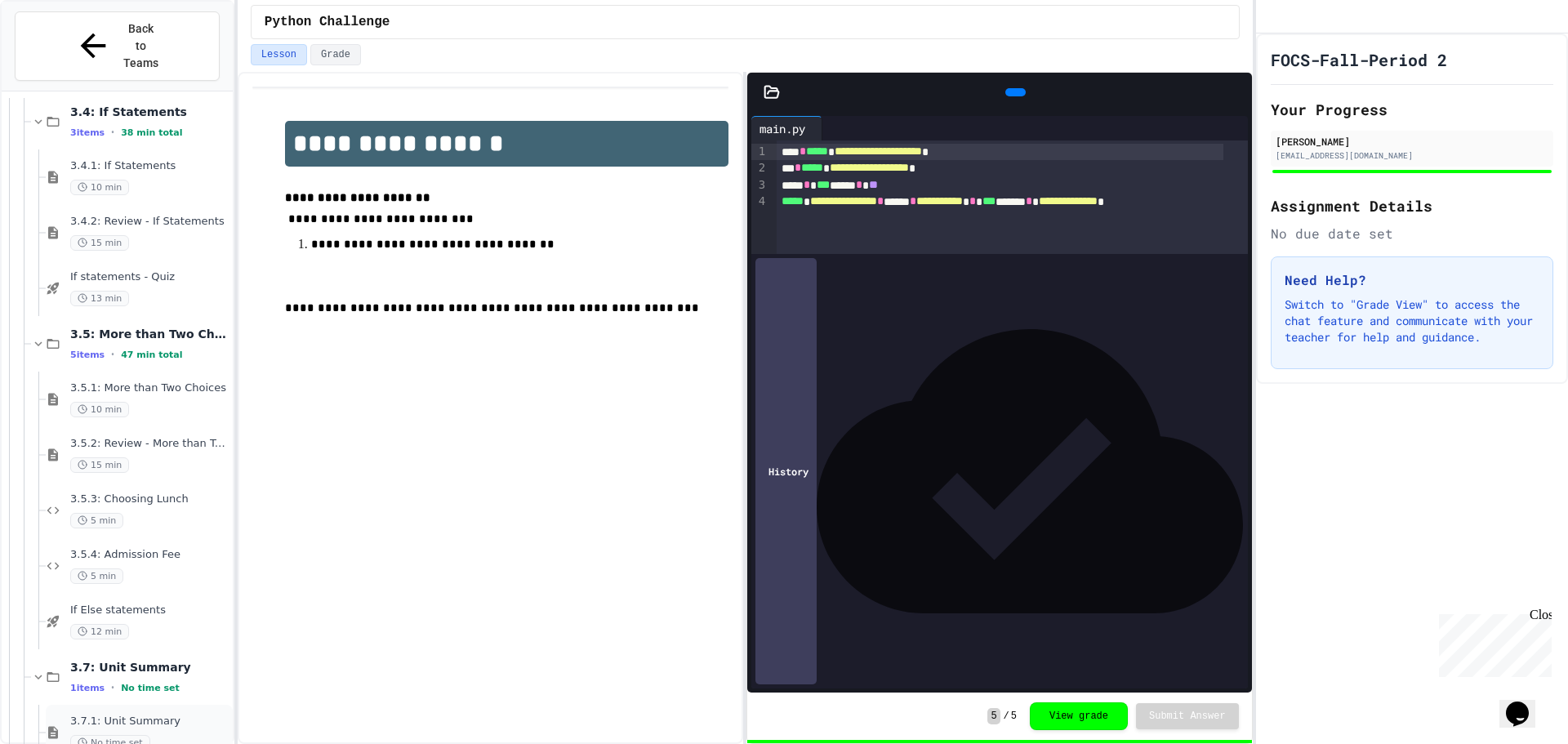
click at [151, 714] on div "3.7.1: Unit Summary No time set" at bounding box center [149, 732] width 159 height 36
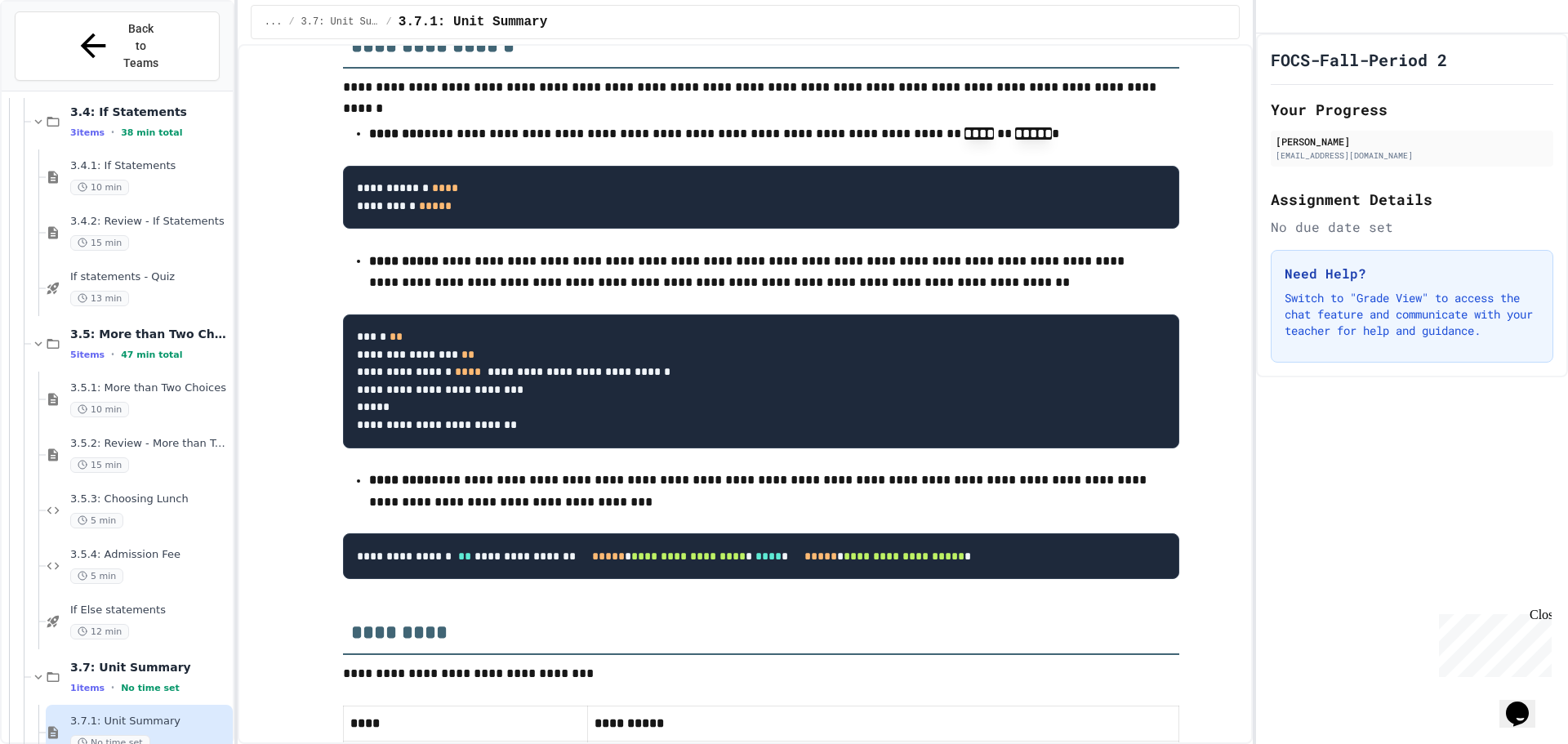
scroll to position [163, 0]
